Goal: Entertainment & Leisure: Browse casually

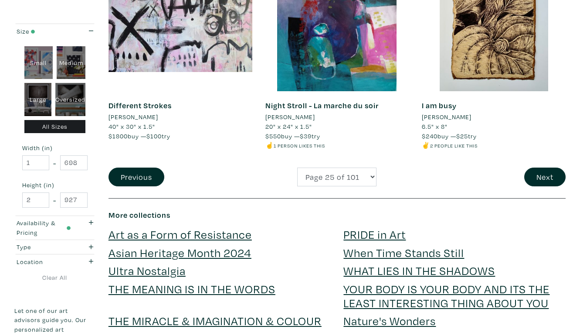
scroll to position [1763, 0]
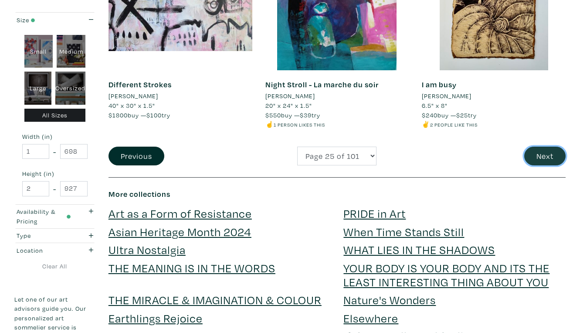
click at [544, 146] on button "Next" at bounding box center [544, 155] width 41 height 19
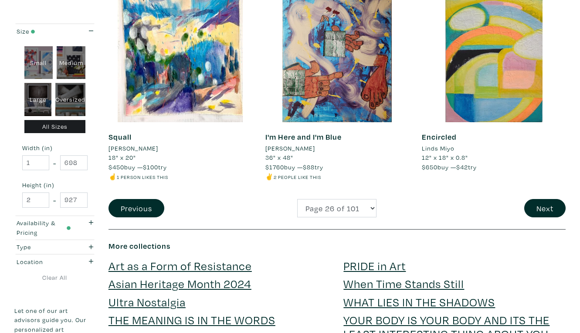
scroll to position [1706, 0]
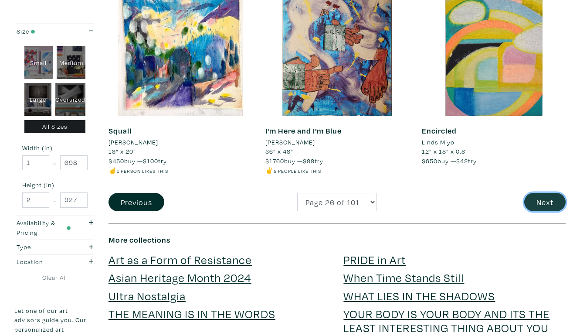
click at [542, 193] on button "Next" at bounding box center [544, 202] width 41 height 19
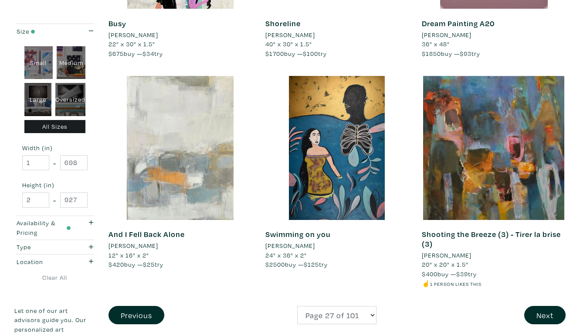
scroll to position [1595, 0]
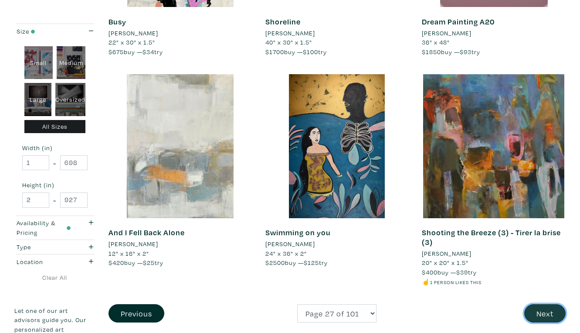
click at [540, 304] on button "Next" at bounding box center [544, 313] width 41 height 19
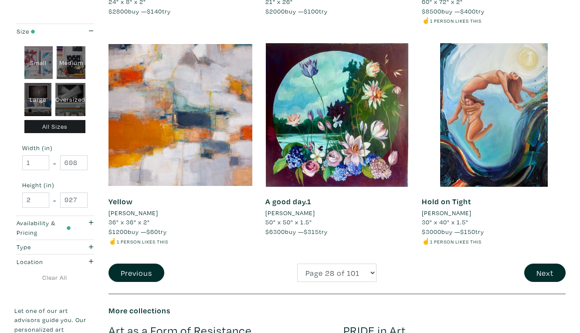
scroll to position [1638, 0]
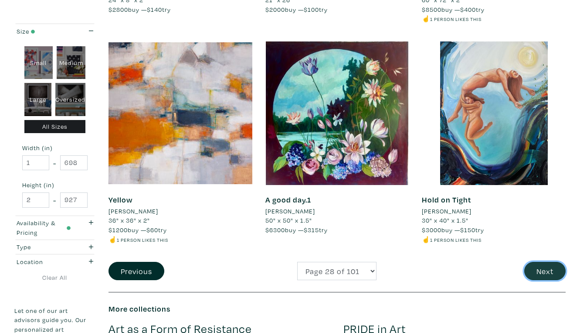
click at [545, 262] on button "Next" at bounding box center [544, 271] width 41 height 19
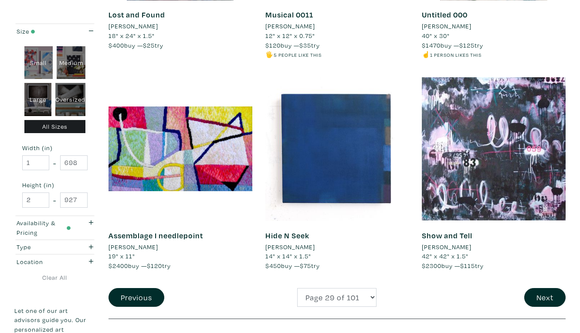
scroll to position [1631, 0]
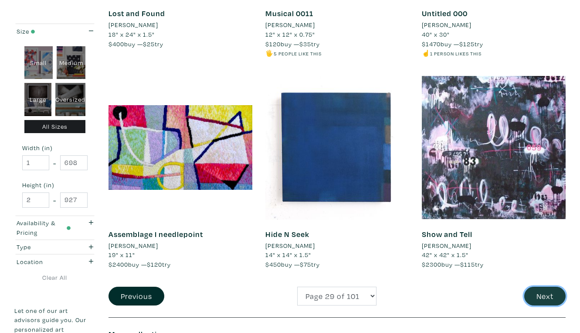
click at [541, 286] on button "Next" at bounding box center [544, 295] width 41 height 19
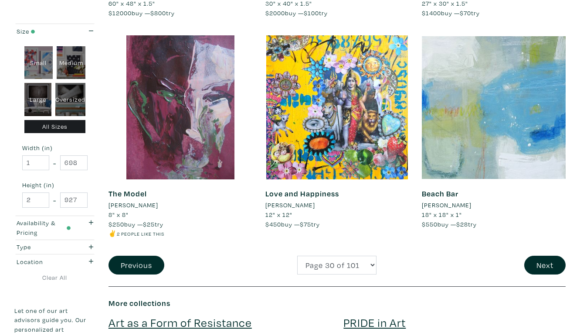
scroll to position [1653, 0]
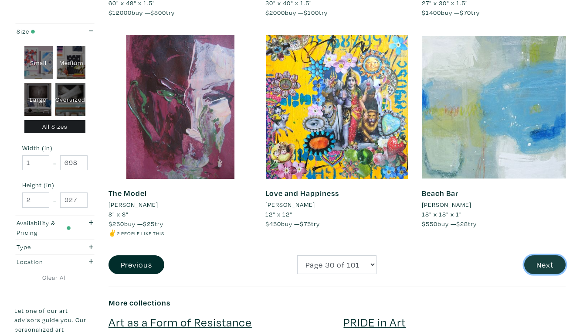
click at [546, 255] on button "Next" at bounding box center [544, 264] width 41 height 19
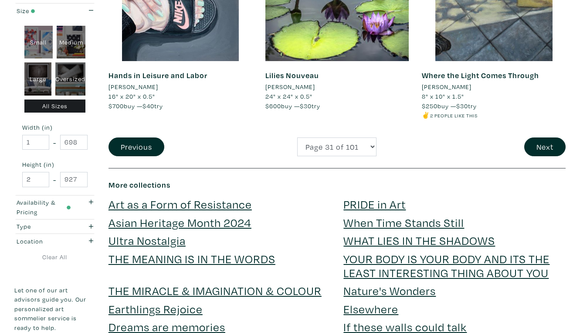
scroll to position [1782, 0]
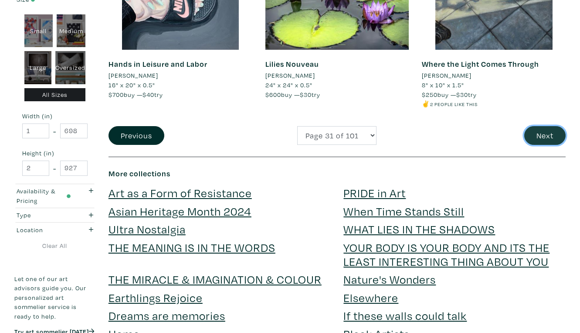
click at [547, 126] on button "Next" at bounding box center [544, 135] width 41 height 19
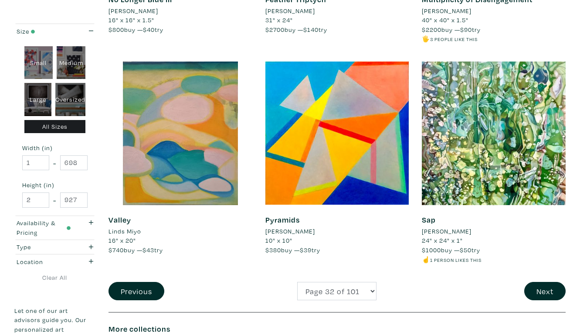
scroll to position [1622, 0]
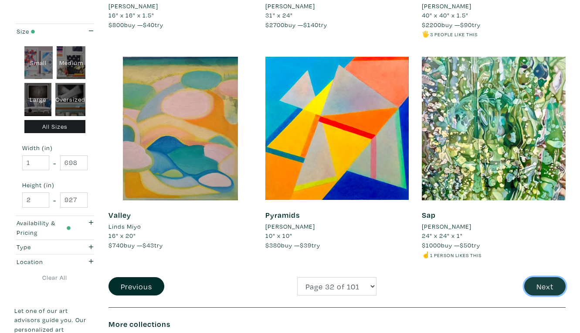
click at [542, 277] on button "Next" at bounding box center [544, 286] width 41 height 19
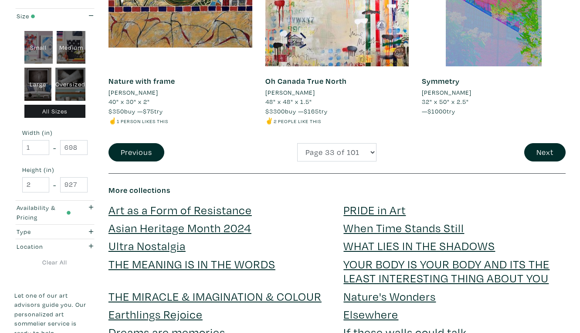
scroll to position [1786, 0]
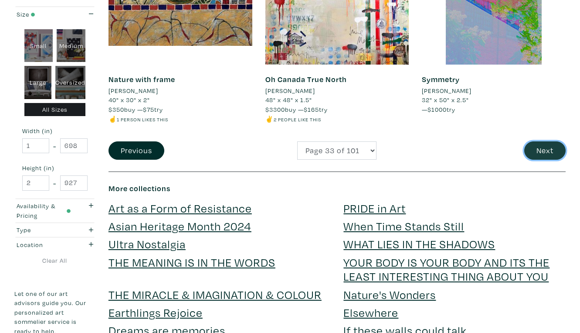
click at [548, 141] on button "Next" at bounding box center [544, 150] width 41 height 19
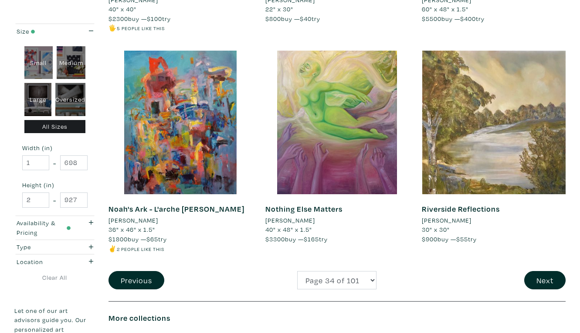
scroll to position [1697, 0]
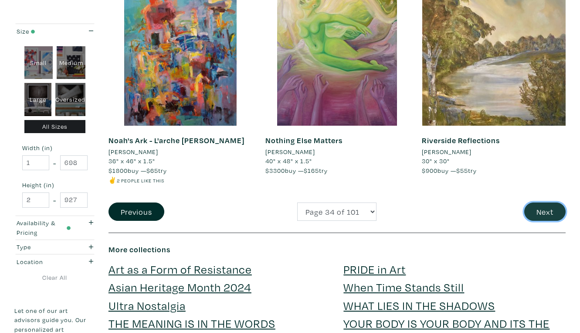
click at [537, 202] on button "Next" at bounding box center [544, 211] width 41 height 19
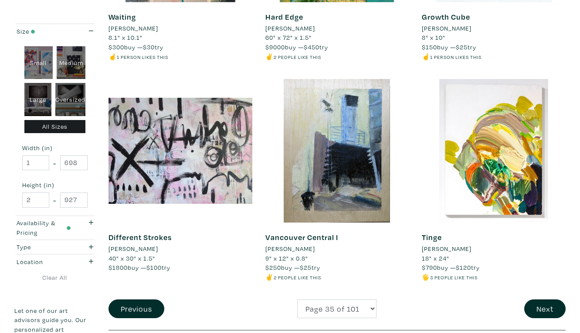
scroll to position [1622, 0]
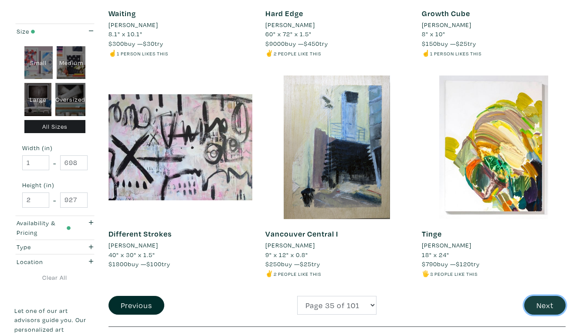
click at [542, 296] on button "Next" at bounding box center [544, 305] width 41 height 19
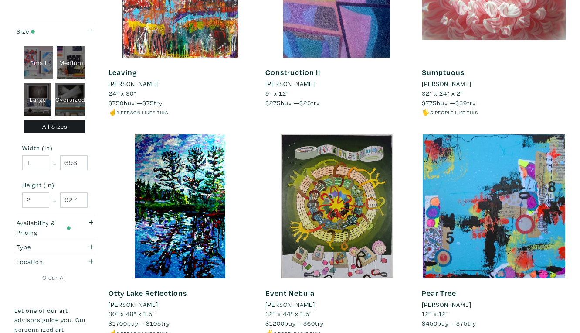
scroll to position [1577, 0]
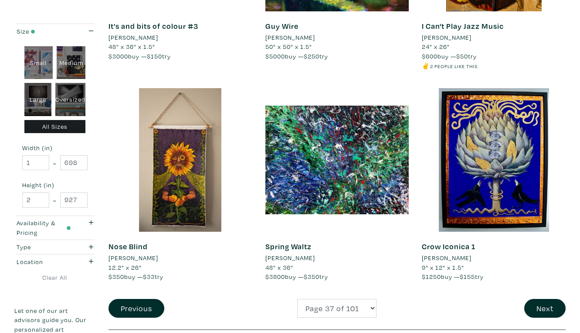
scroll to position [1620, 0]
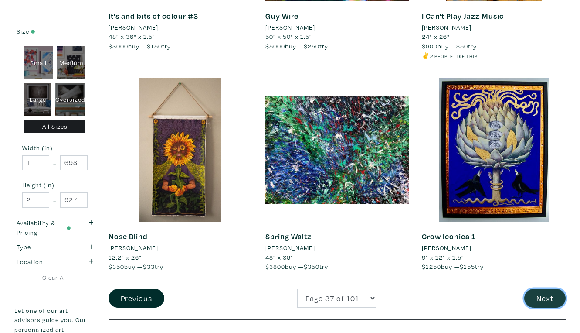
click at [545, 289] on button "Next" at bounding box center [544, 298] width 41 height 19
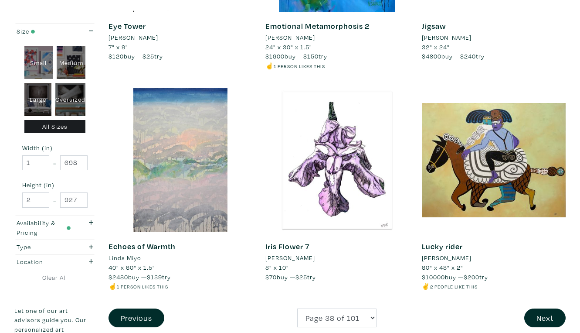
scroll to position [1601, 0]
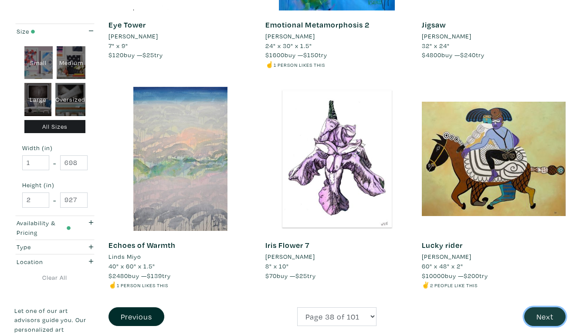
click at [539, 307] on button "Next" at bounding box center [544, 316] width 41 height 19
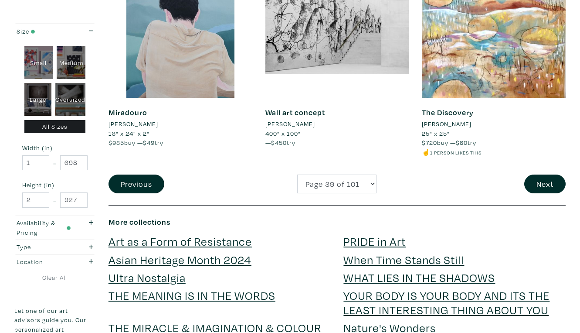
scroll to position [1745, 0]
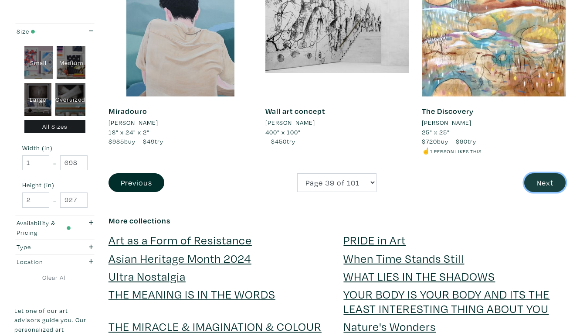
click at [542, 173] on button "Next" at bounding box center [544, 182] width 41 height 19
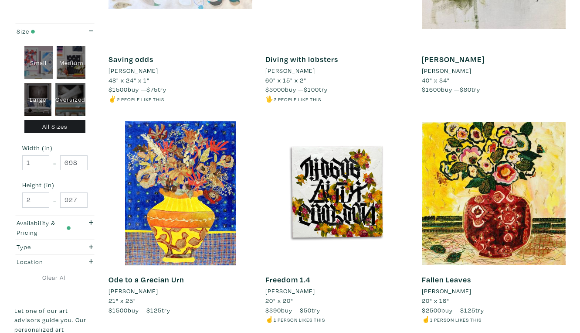
scroll to position [1566, 0]
